Goal: Transaction & Acquisition: Purchase product/service

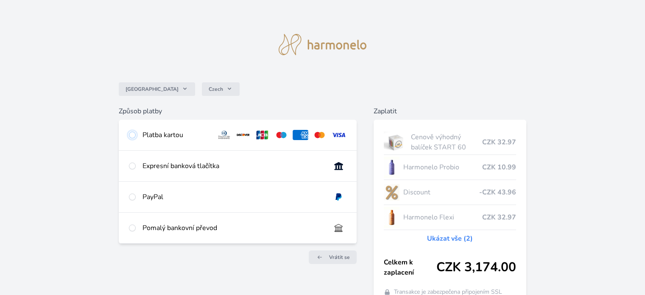
click at [130, 133] on input "radio" at bounding box center [132, 135] width 7 height 7
radio input "true"
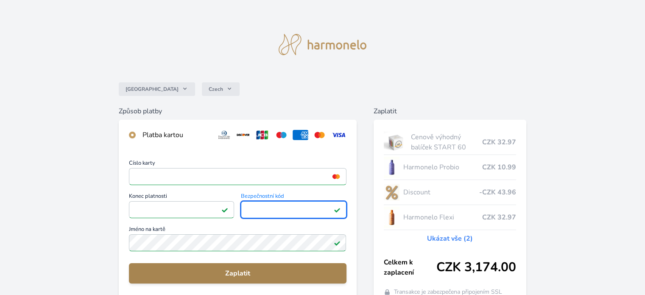
click at [238, 270] on span "Zaplatit" at bounding box center [238, 273] width 204 height 10
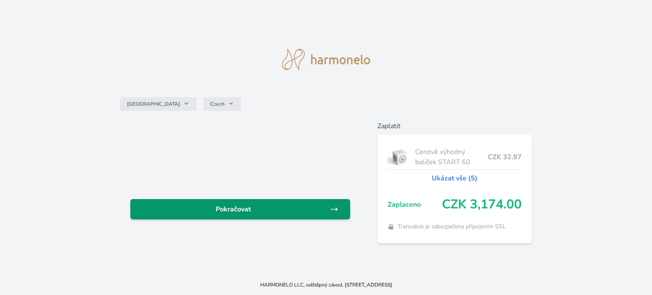
click at [225, 207] on span "Pokračovat" at bounding box center [233, 209] width 193 height 10
